Goal: Entertainment & Leisure: Consume media (video, audio)

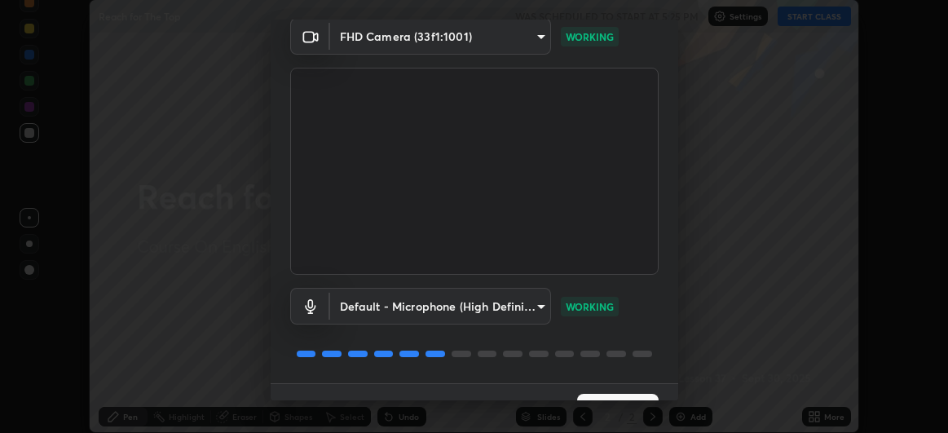
scroll to position [100, 0]
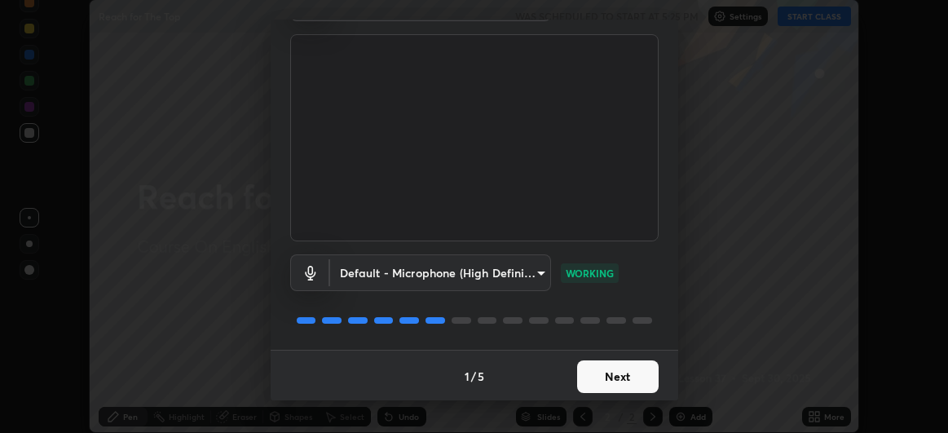
click at [598, 373] on button "Next" at bounding box center [618, 376] width 82 height 33
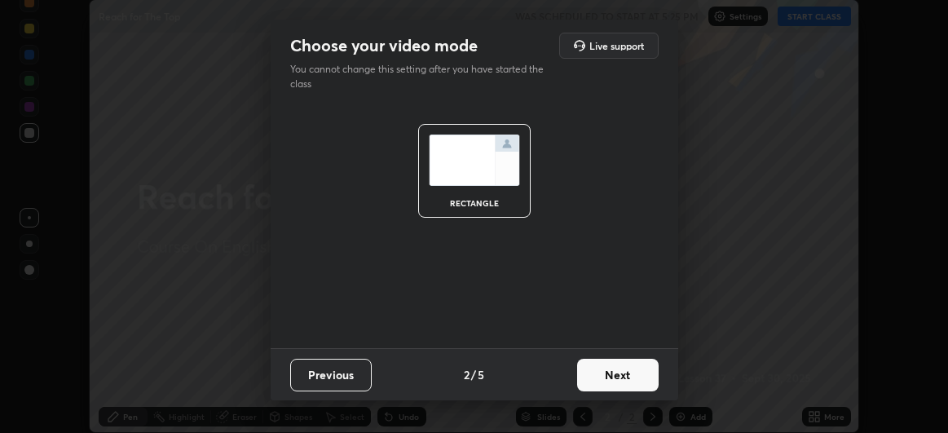
scroll to position [0, 0]
click at [619, 381] on button "Next" at bounding box center [618, 375] width 82 height 33
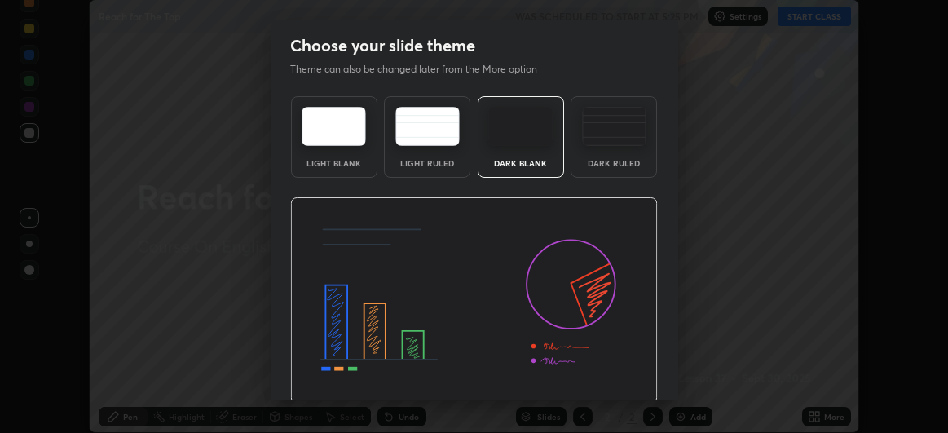
click at [624, 377] on img at bounding box center [474, 300] width 368 height 207
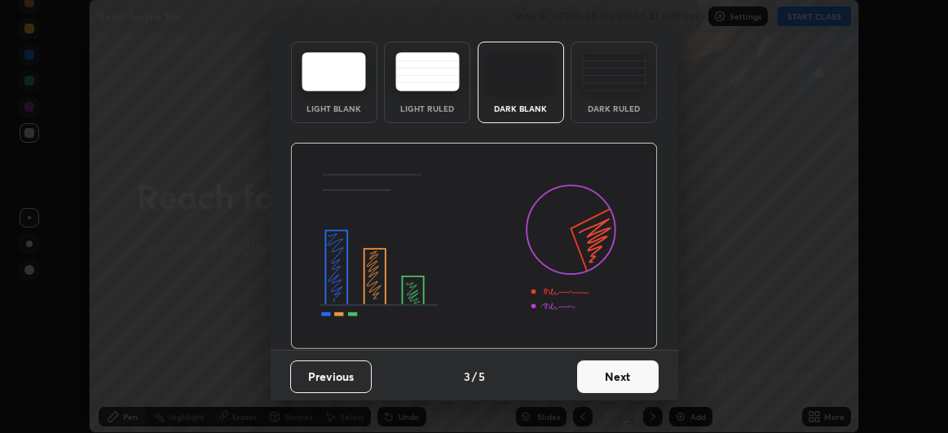
click at [594, 372] on button "Next" at bounding box center [618, 376] width 82 height 33
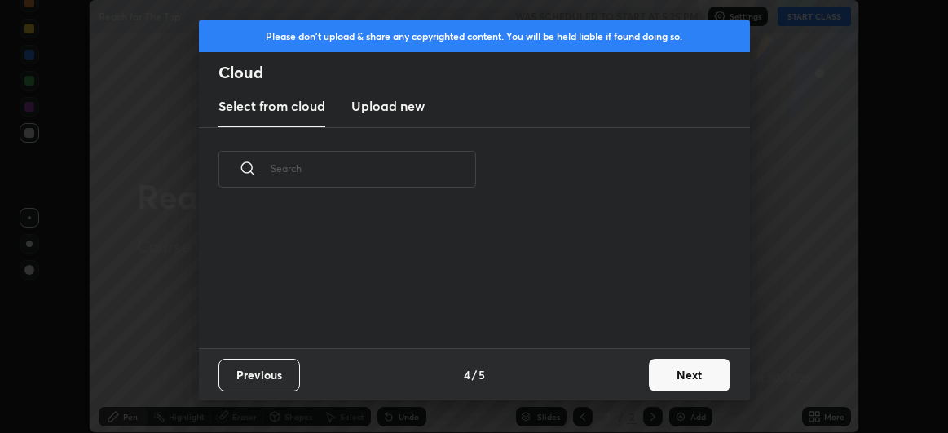
scroll to position [0, 0]
click at [668, 378] on button "Next" at bounding box center [690, 375] width 82 height 33
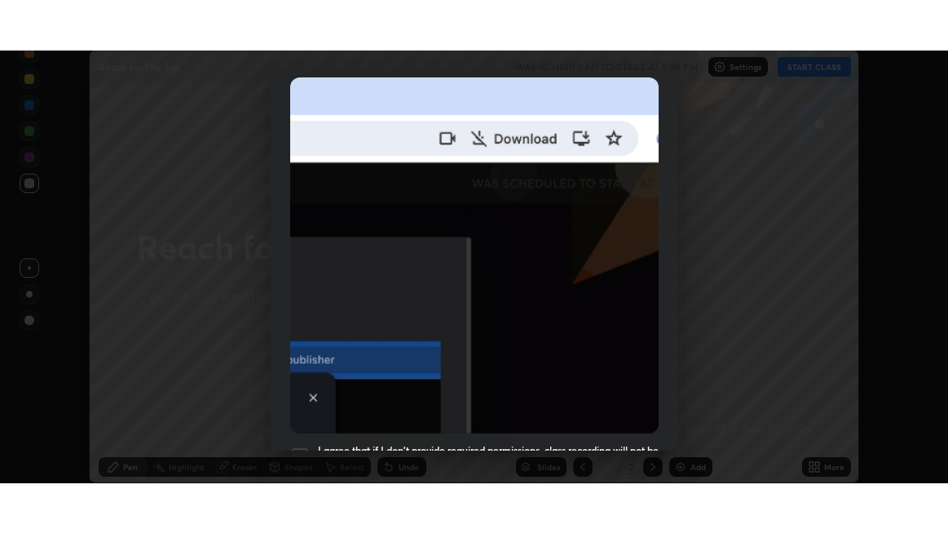
scroll to position [434, 0]
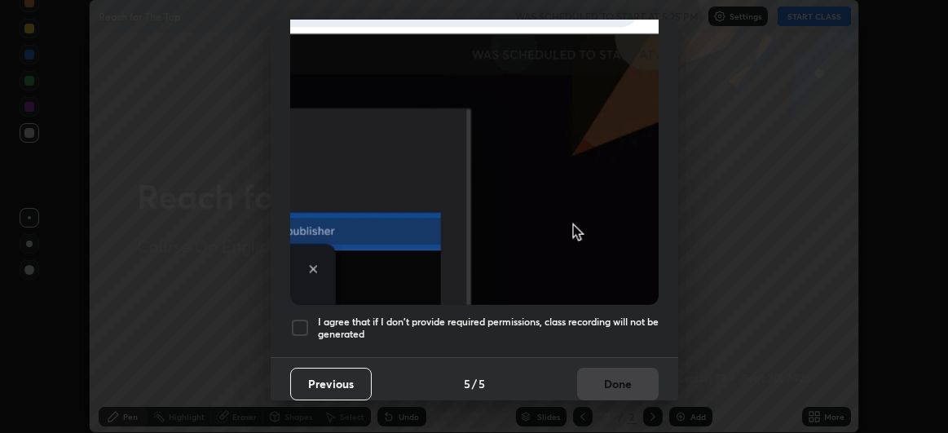
click at [303, 323] on div at bounding box center [300, 328] width 20 height 20
click at [583, 372] on button "Done" at bounding box center [618, 384] width 82 height 33
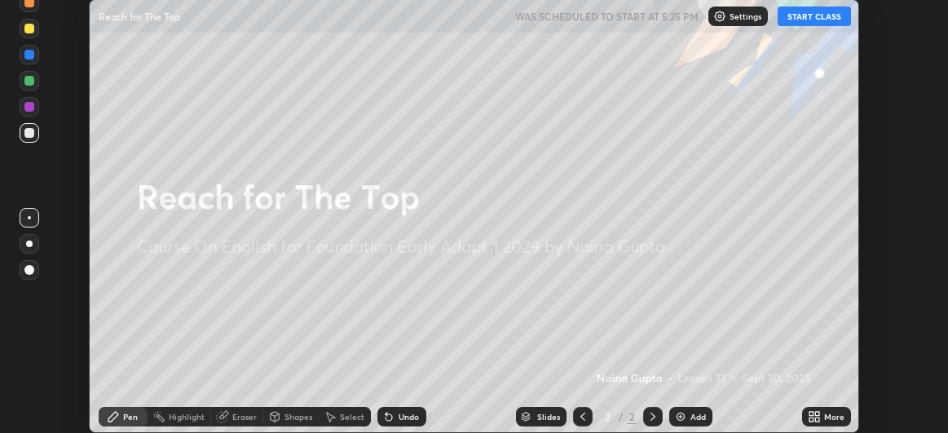
click at [837, 25] on button "START CLASS" at bounding box center [814, 17] width 73 height 20
click at [679, 417] on img at bounding box center [680, 416] width 13 height 13
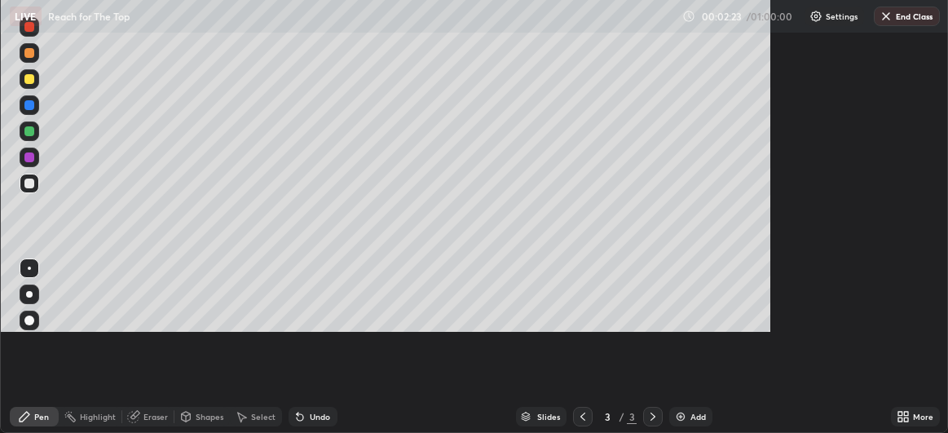
scroll to position [533, 948]
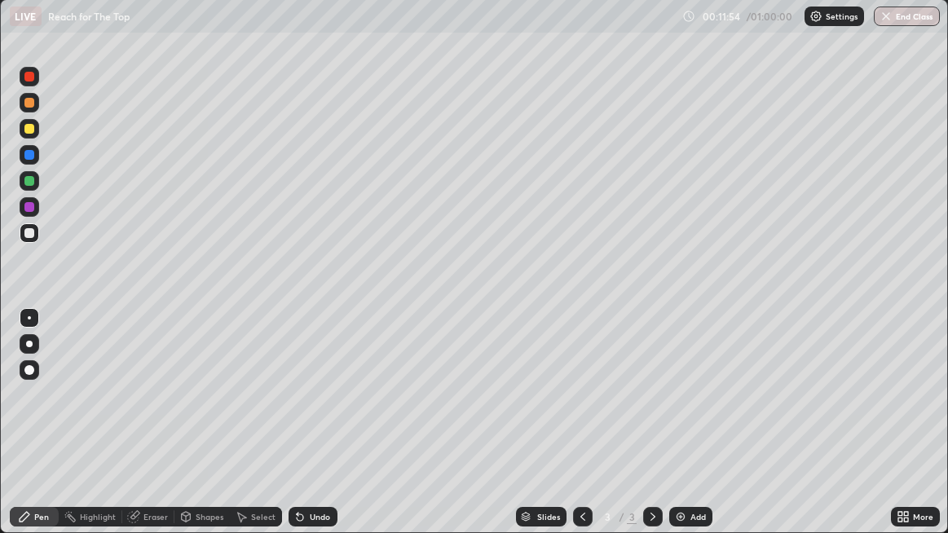
click at [907, 432] on icon at bounding box center [906, 520] width 4 height 4
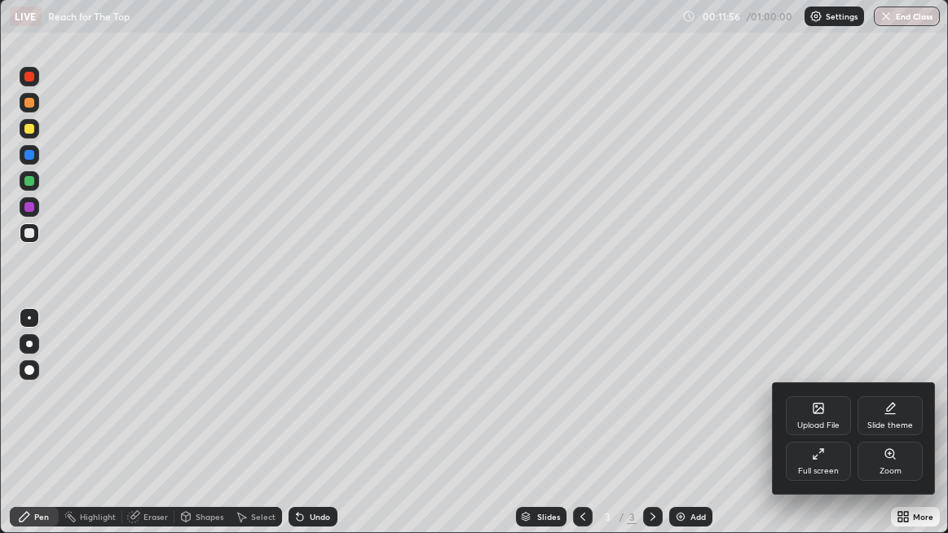
click at [818, 432] on div "Full screen" at bounding box center [818, 461] width 65 height 39
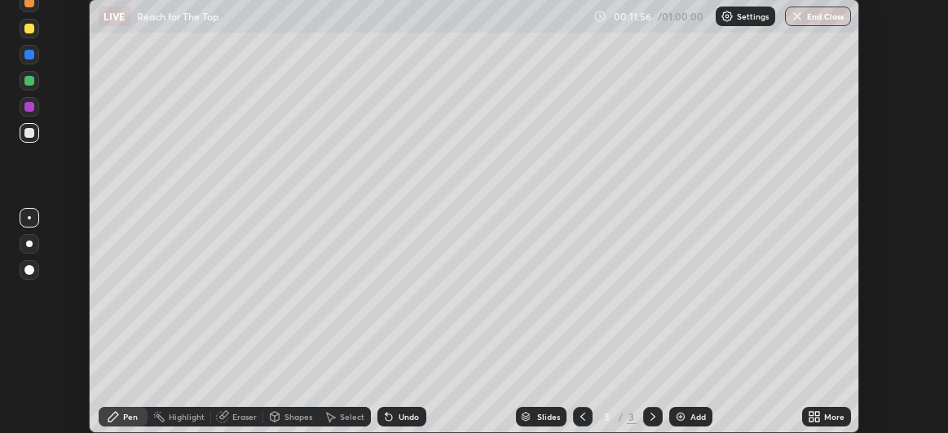
scroll to position [81088, 80572]
